Goal: Navigation & Orientation: Find specific page/section

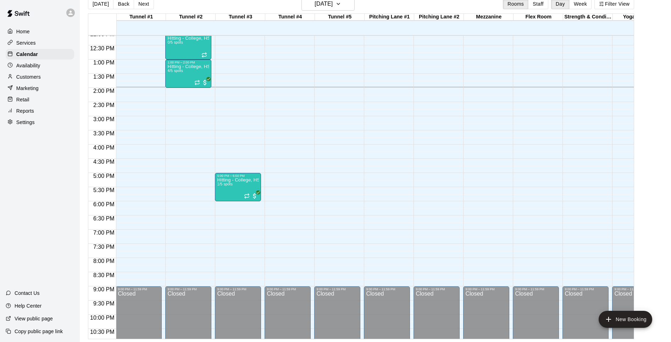
scroll to position [11, 0]
click at [28, 64] on p "Availability" at bounding box center [28, 65] width 24 height 7
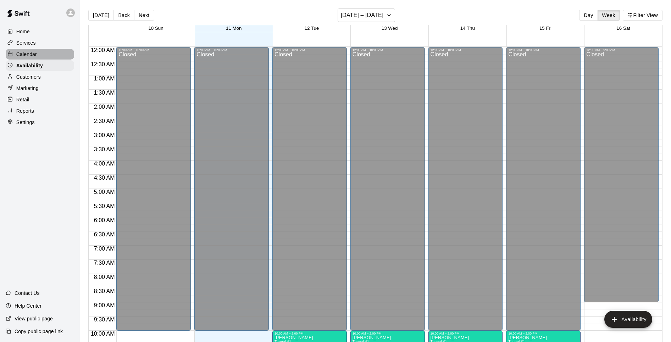
click at [30, 51] on p "Calendar" at bounding box center [26, 54] width 21 height 7
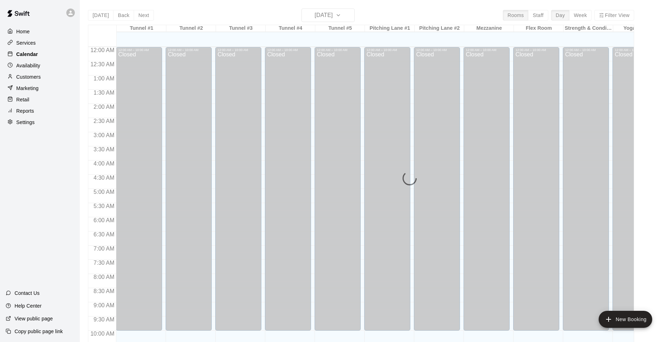
scroll to position [356, 0]
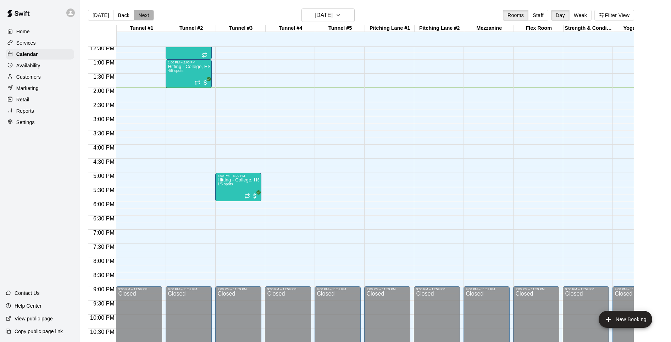
click at [141, 16] on button "Next" at bounding box center [144, 15] width 20 height 11
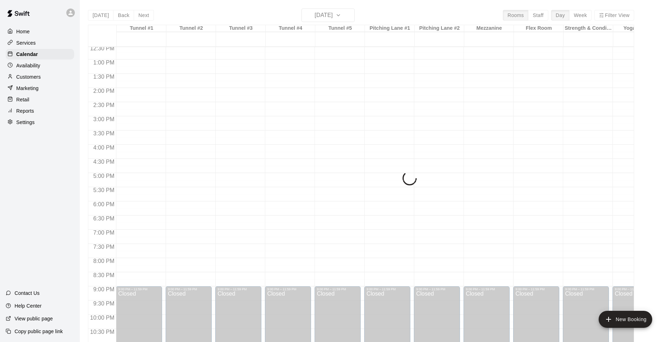
scroll to position [0, 0]
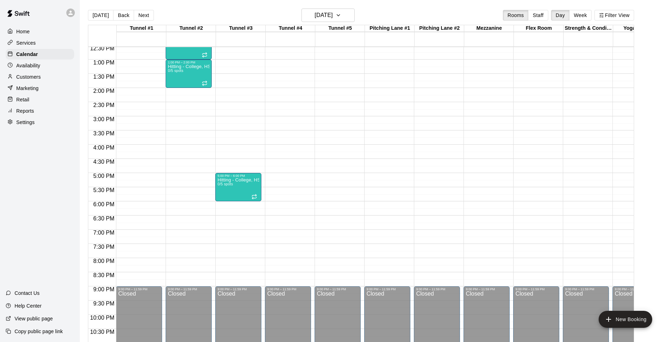
click at [141, 16] on button "Next" at bounding box center [144, 15] width 20 height 11
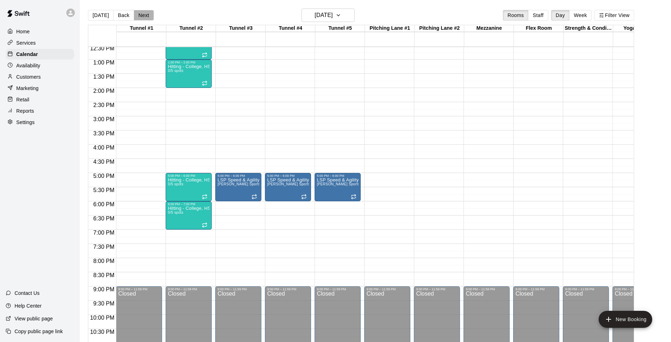
click at [141, 16] on button "Next" at bounding box center [144, 15] width 20 height 11
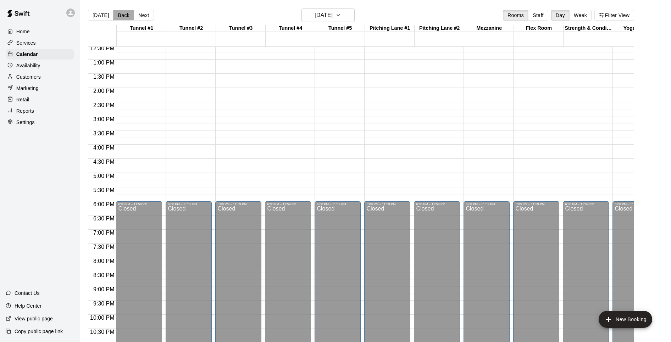
click at [117, 14] on button "Back" at bounding box center [123, 15] width 21 height 11
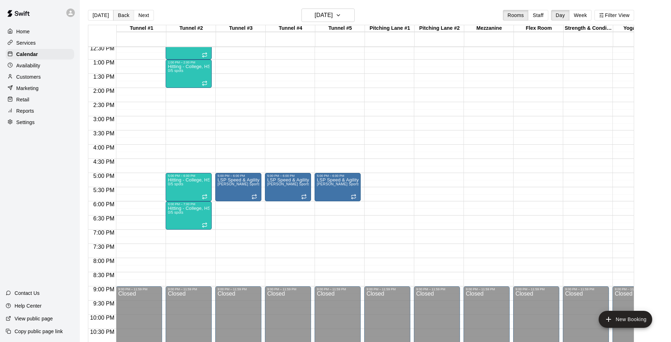
click at [117, 14] on button "Back" at bounding box center [123, 15] width 21 height 11
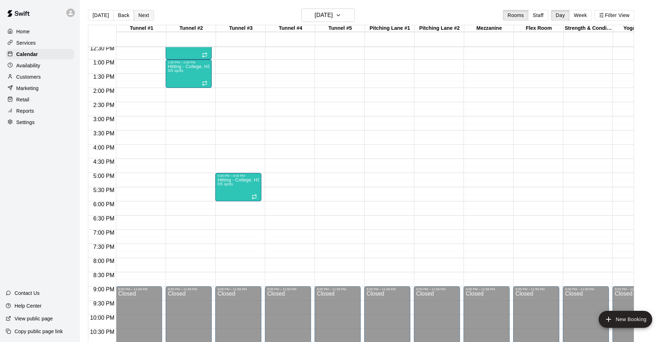
click at [139, 16] on button "Next" at bounding box center [144, 15] width 20 height 11
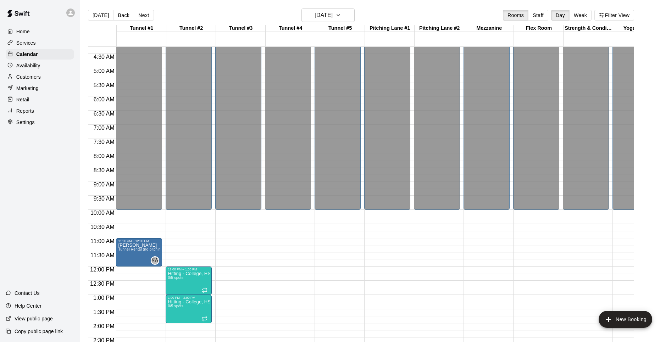
scroll to position [122, 0]
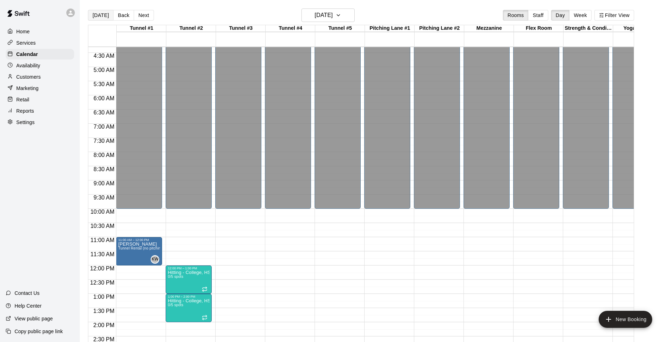
click at [98, 16] on button "[DATE]" at bounding box center [101, 15] width 26 height 11
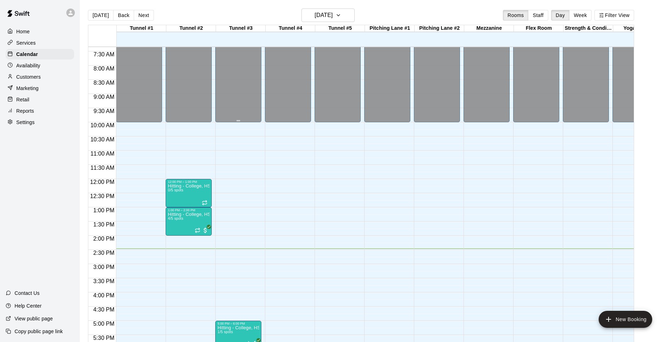
scroll to position [209, 0]
